Goal: Information Seeking & Learning: Check status

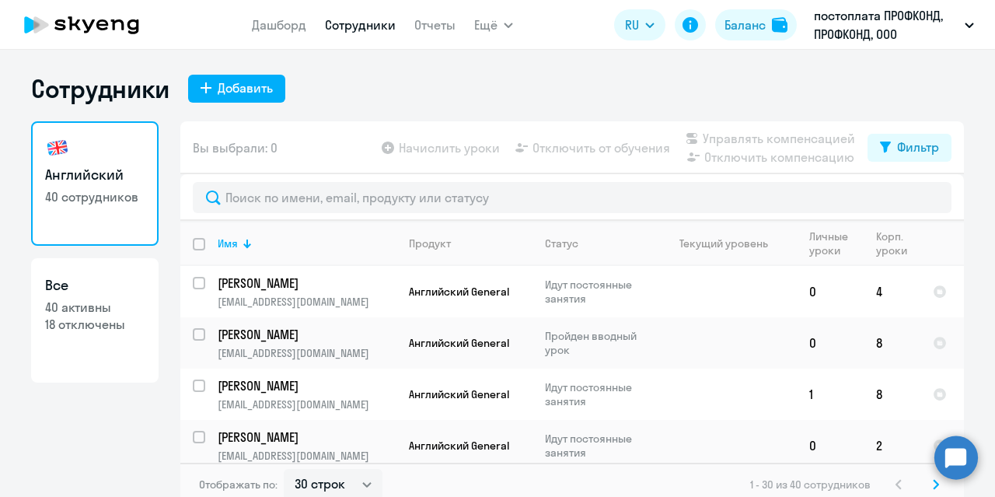
select select "30"
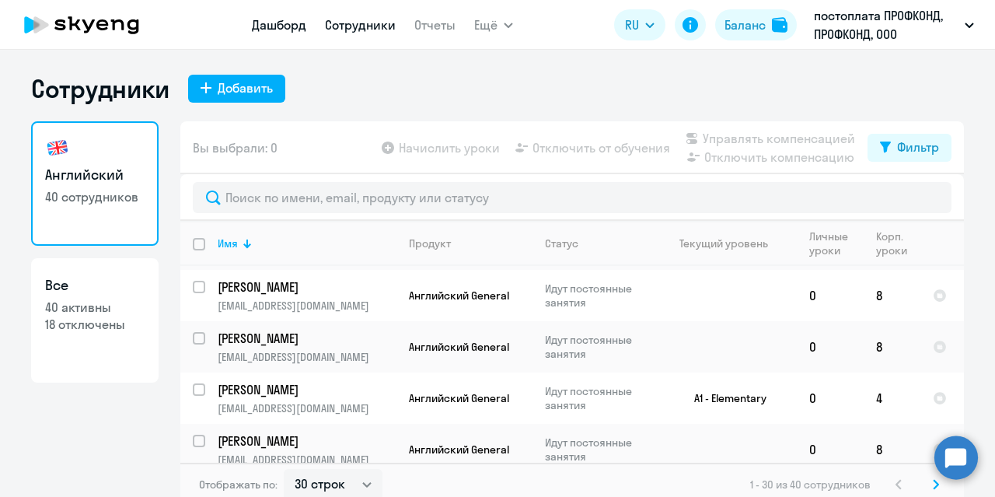
click at [291, 17] on app-menu-item-link "Дашборд" at bounding box center [279, 25] width 54 height 19
click at [295, 24] on link "Дашборд" at bounding box center [279, 25] width 54 height 16
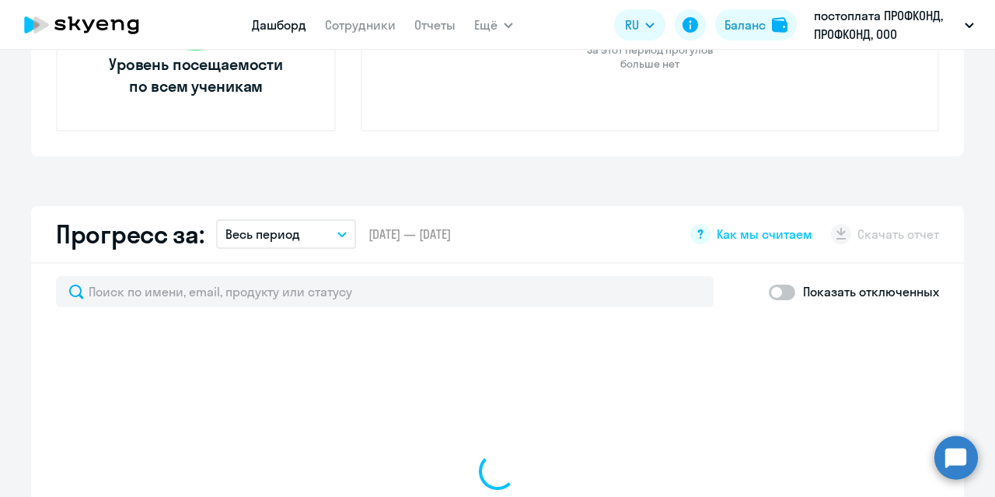
scroll to position [777, 0]
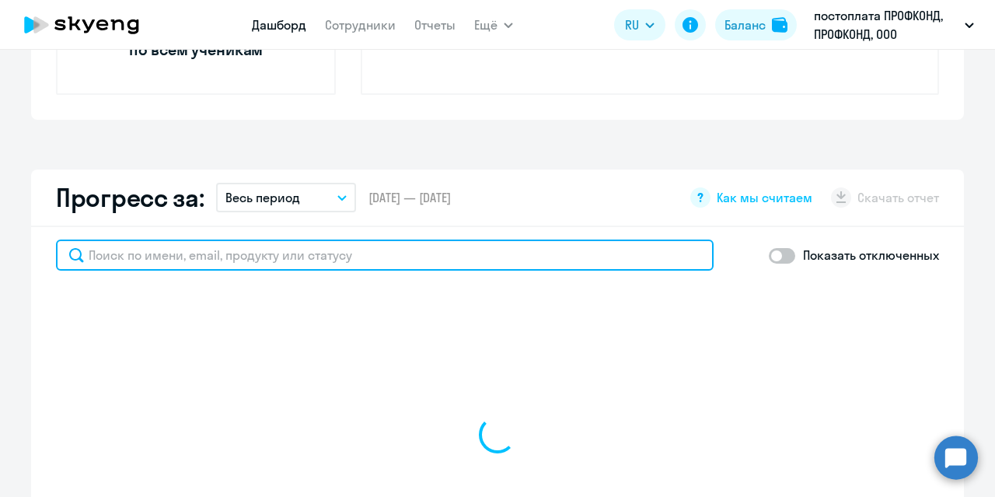
click at [330, 263] on input "text" at bounding box center [385, 254] width 658 height 31
type input "коно"
select select "30"
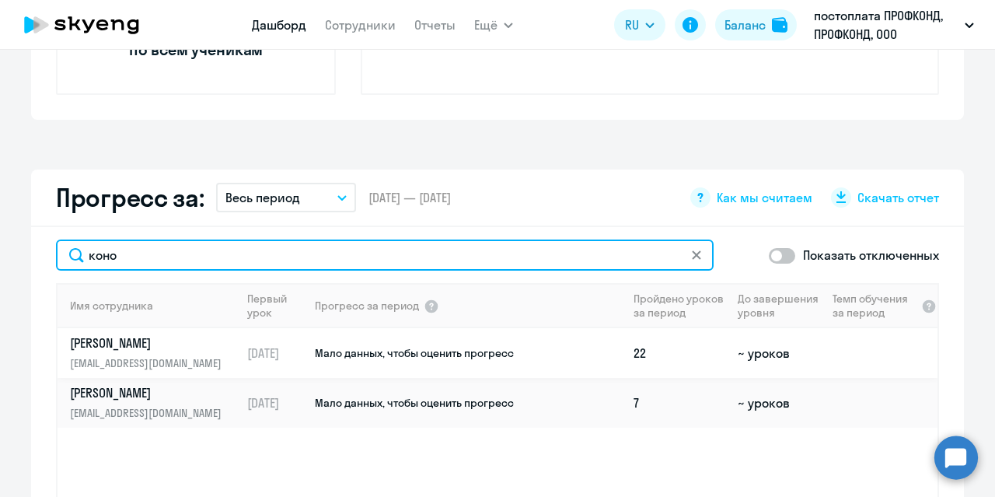
type input "коно"
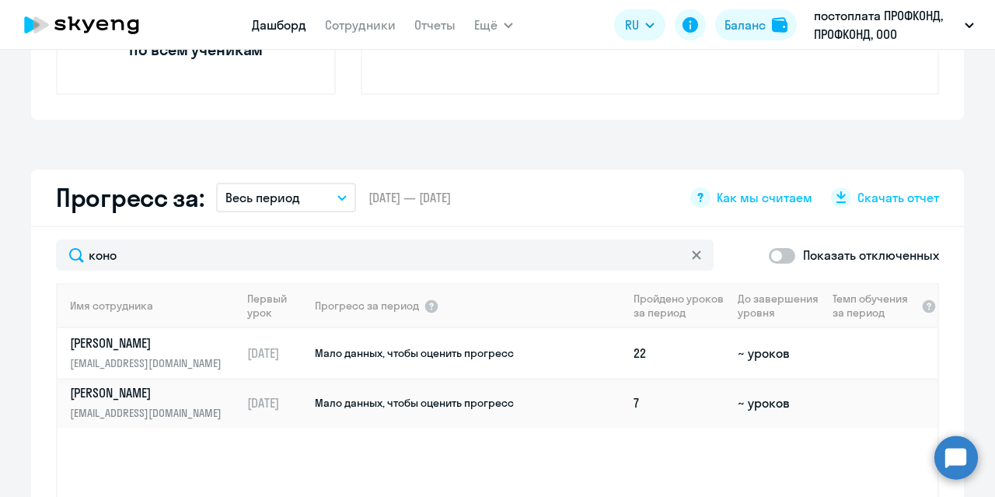
click at [190, 352] on link "[PERSON_NAME] [PERSON_NAME][EMAIL_ADDRESS][DOMAIN_NAME]" at bounding box center [155, 352] width 170 height 37
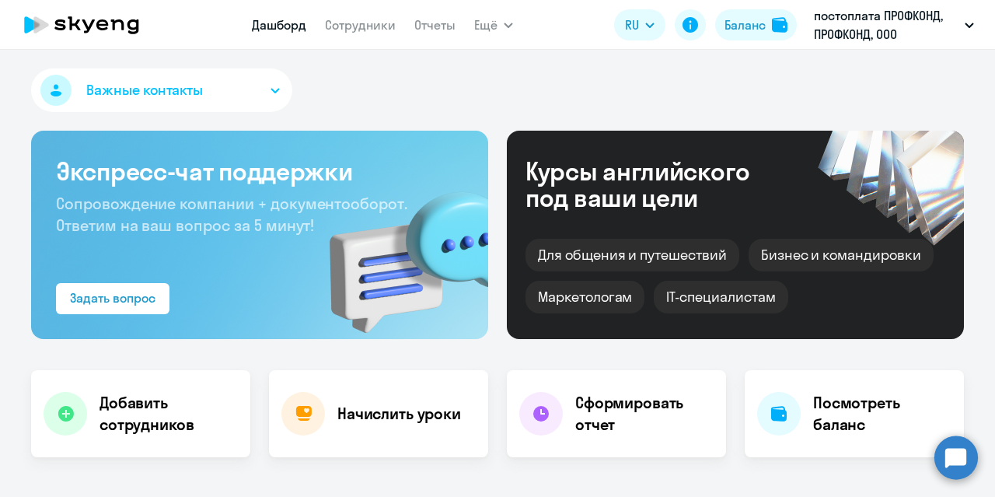
select select "english"
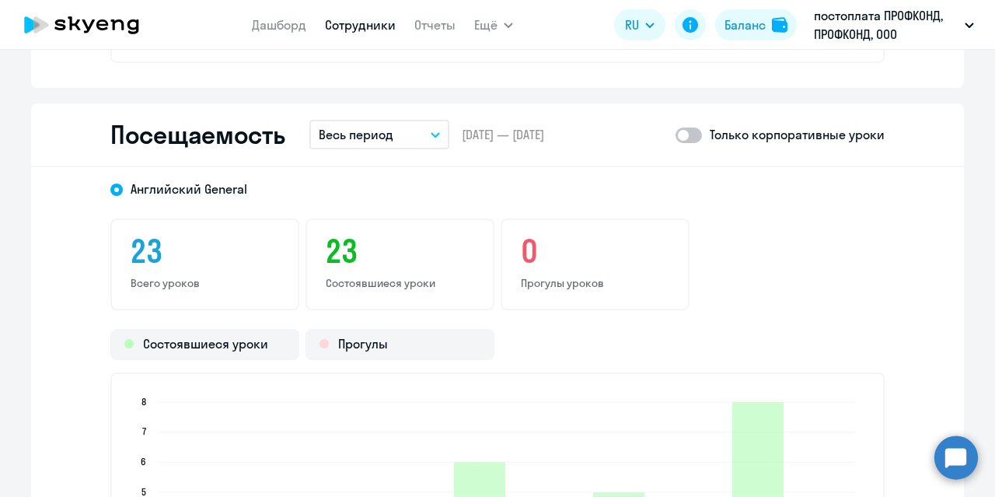
scroll to position [1788, 0]
